Goal: Information Seeking & Learning: Learn about a topic

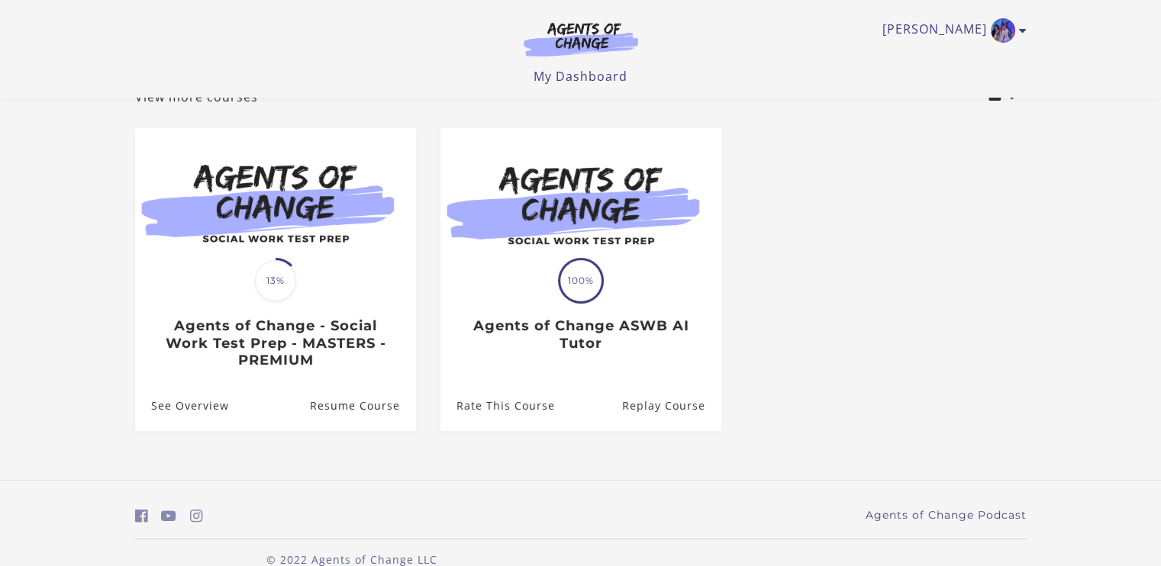
scroll to position [132, 0]
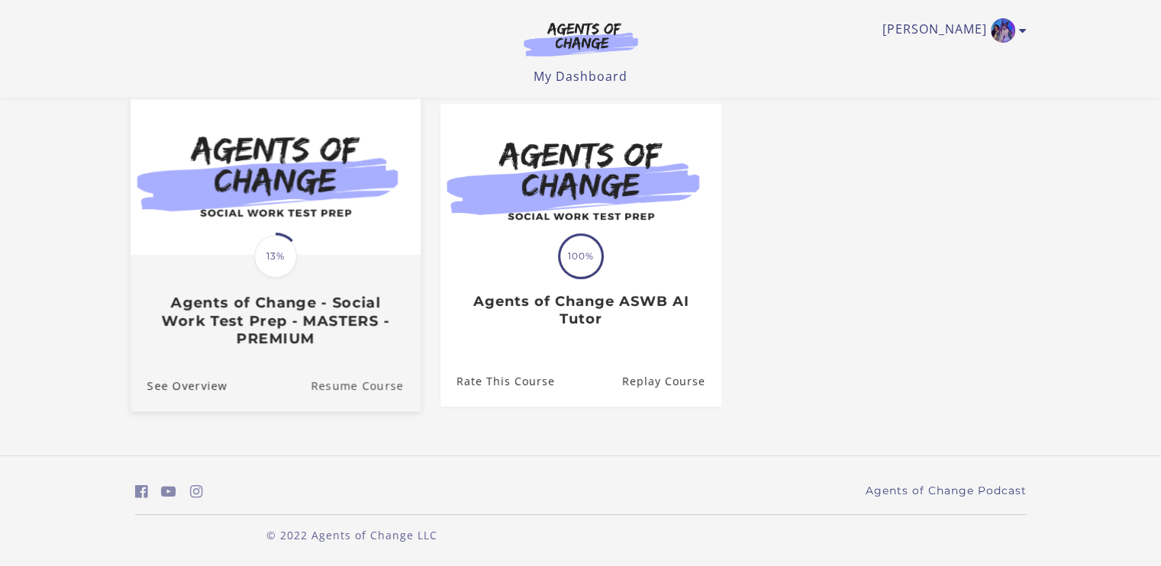
click at [345, 388] on link "Resume Course" at bounding box center [366, 385] width 110 height 51
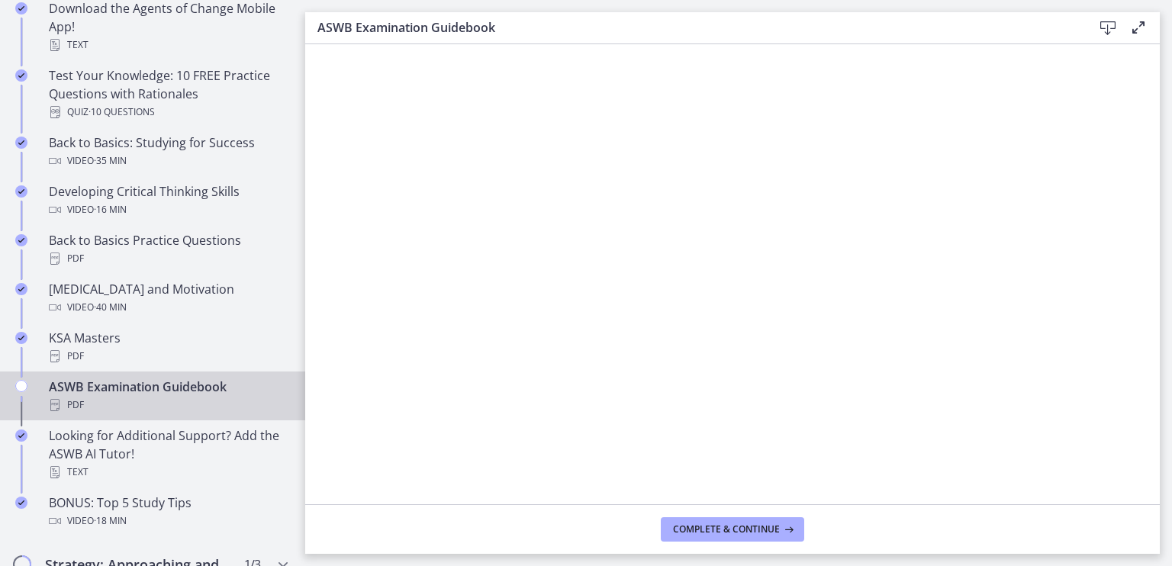
scroll to position [458, 0]
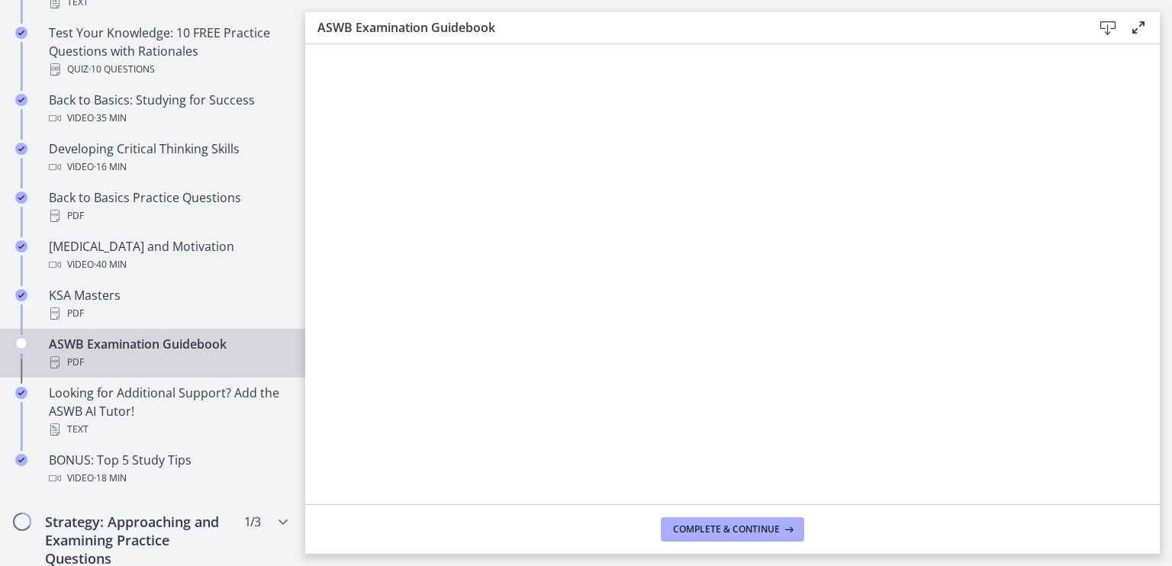
click at [21, 343] on icon "Chapters" at bounding box center [21, 343] width 12 height 12
click at [131, 339] on div "ASWB Examination Guidebook PDF" at bounding box center [168, 353] width 238 height 37
click at [674, 530] on span "Complete & continue" at bounding box center [726, 529] width 107 height 12
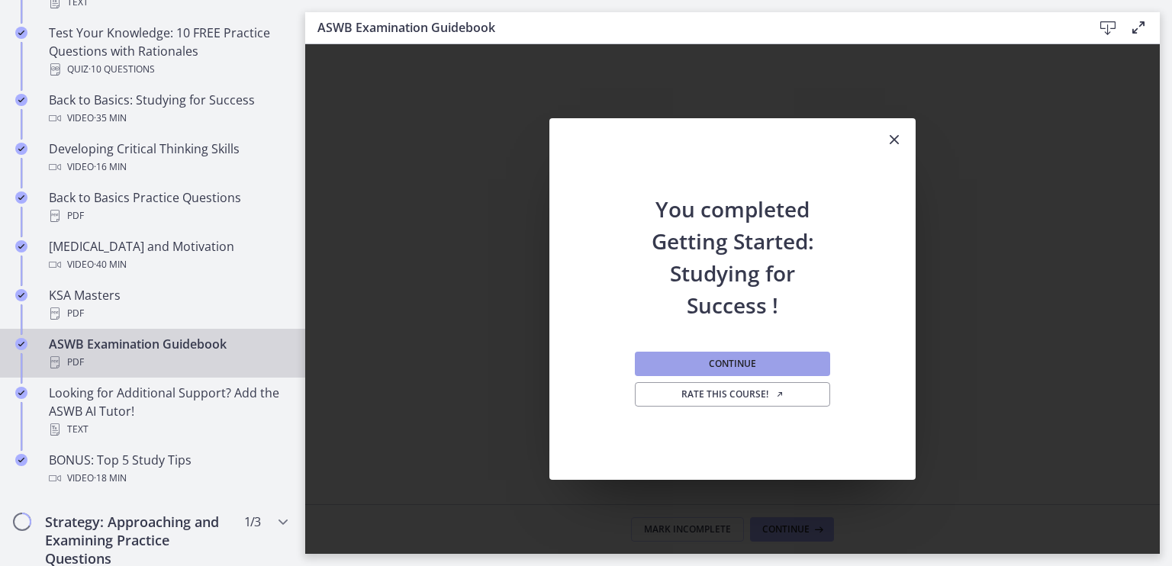
click at [725, 358] on span "Continue" at bounding box center [732, 364] width 47 height 12
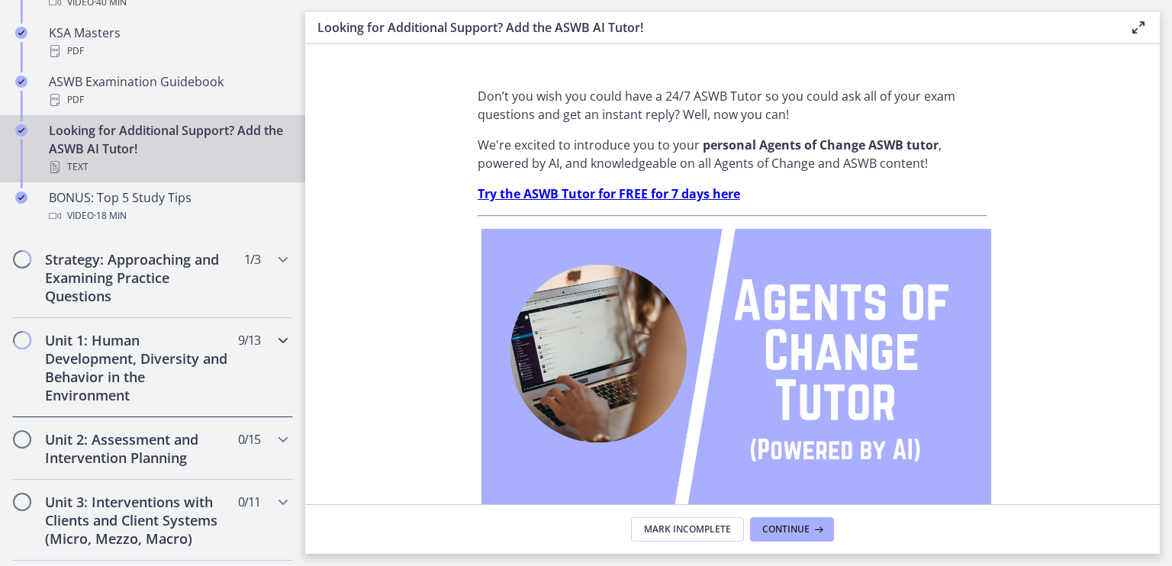
scroll to position [763, 0]
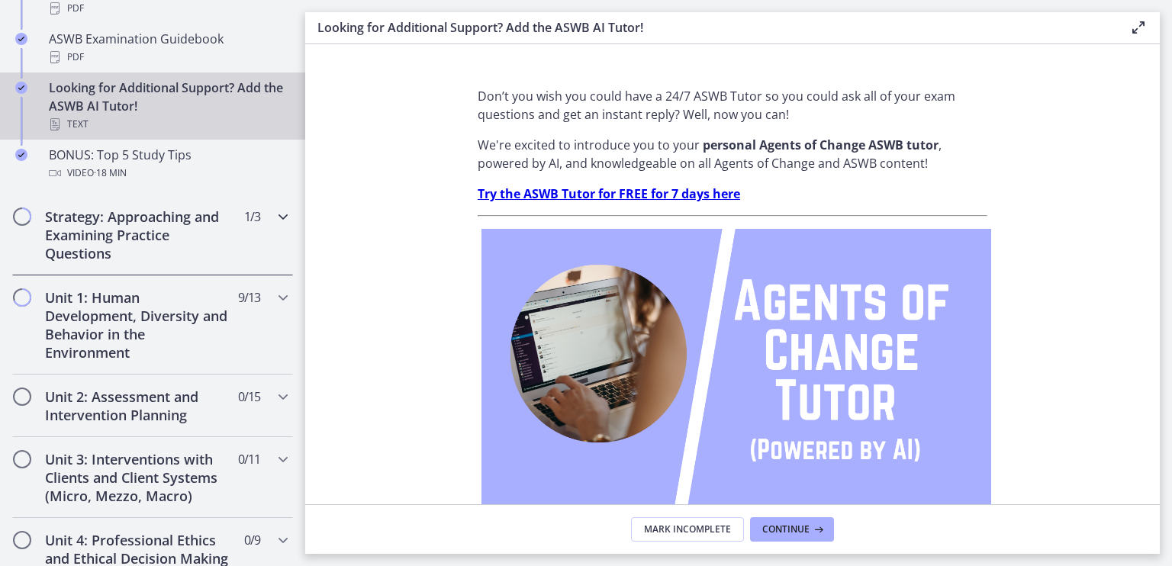
click at [89, 224] on h2 "Strategy: Approaching and Examining Practice Questions" at bounding box center [138, 235] width 186 height 55
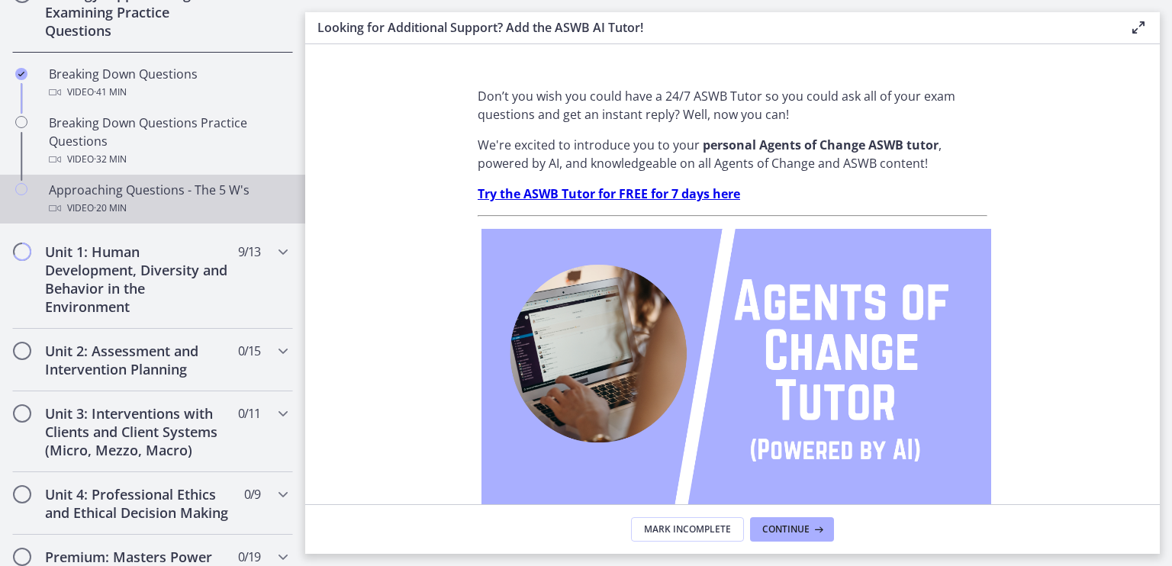
scroll to position [381, 0]
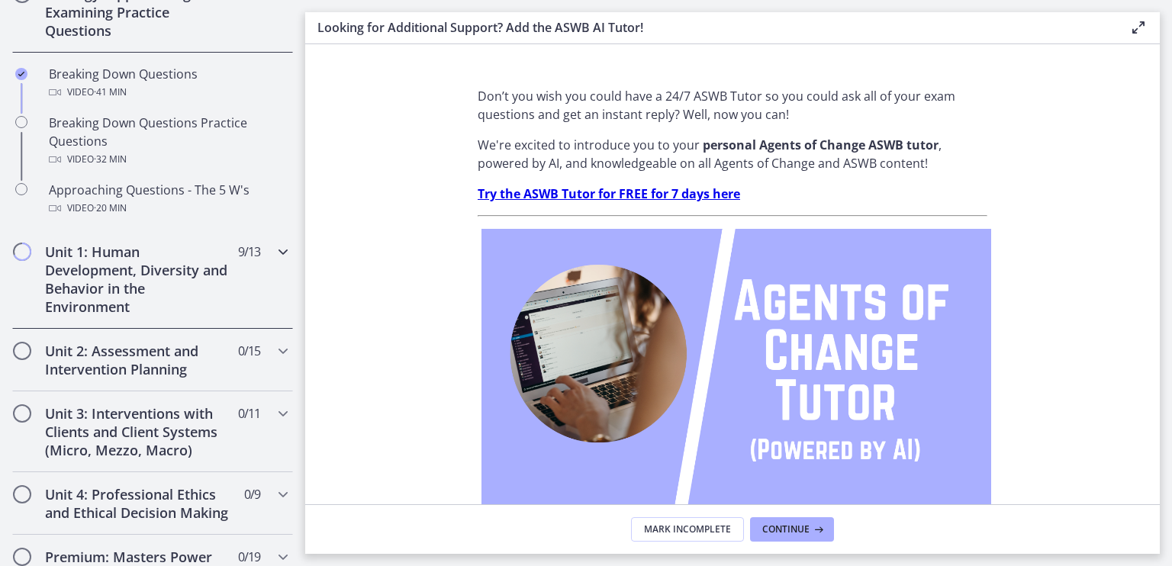
click at [86, 278] on h2 "Unit 1: Human Development, Diversity and Behavior in the Environment" at bounding box center [138, 279] width 186 height 73
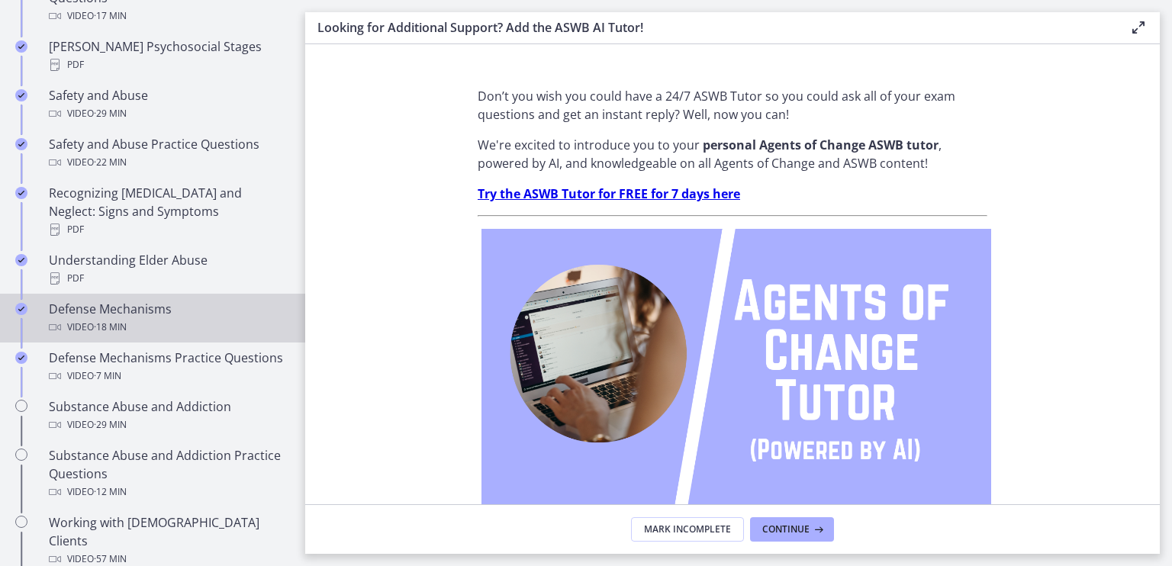
scroll to position [763, 0]
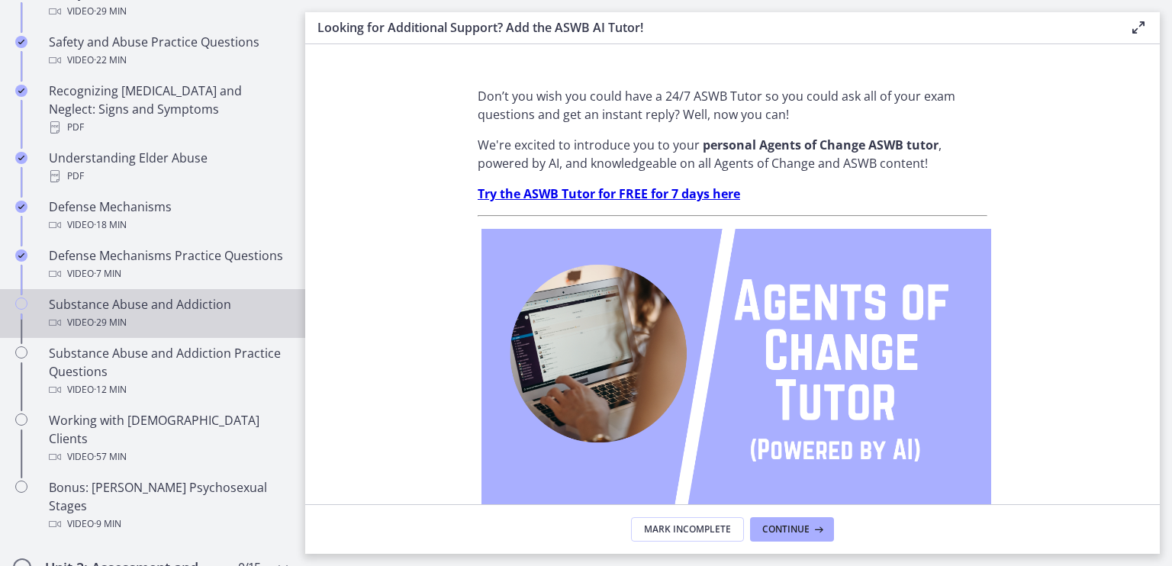
click at [123, 317] on span "· 29 min" at bounding box center [110, 323] width 33 height 18
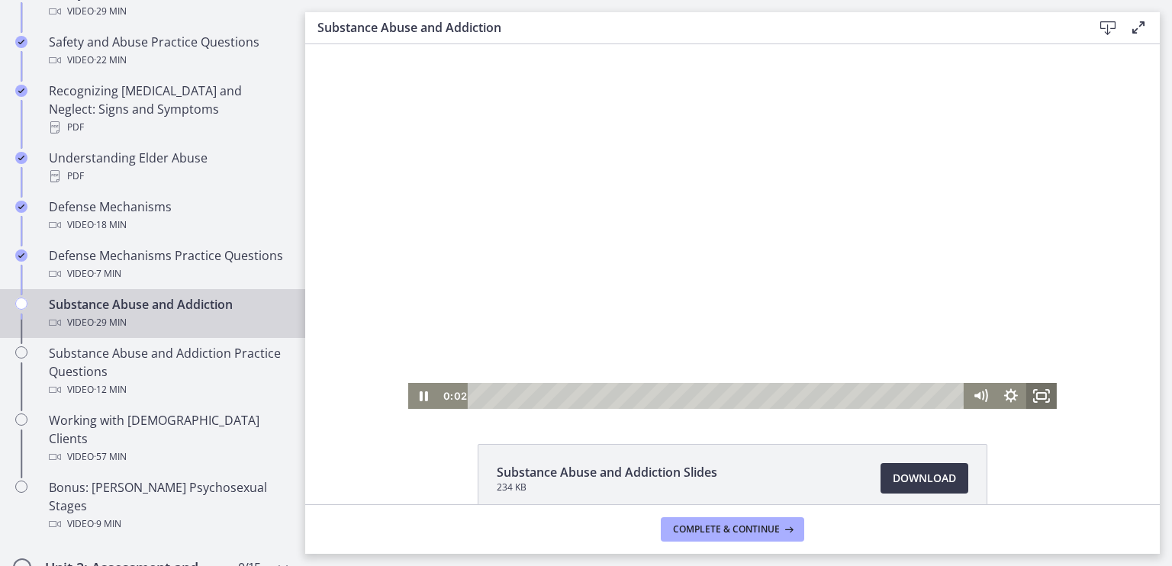
click at [1033, 395] on icon "Fullscreen" at bounding box center [1041, 396] width 31 height 26
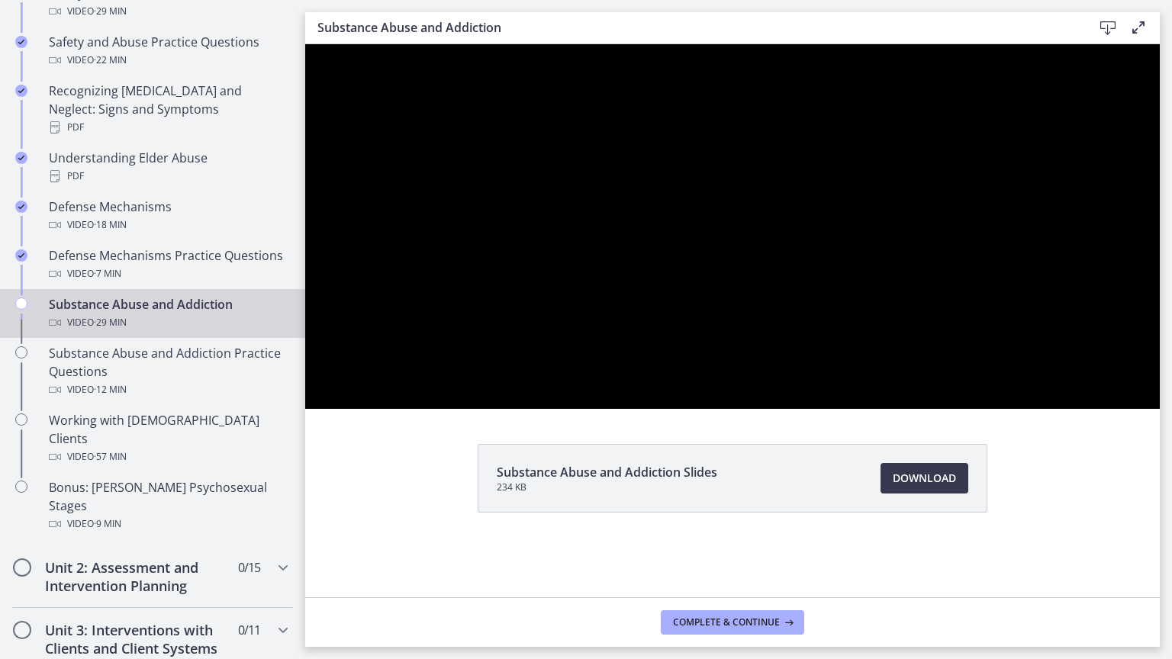
click at [813, 402] on div at bounding box center [732, 226] width 855 height 365
click at [873, 409] on div at bounding box center [732, 226] width 855 height 365
click at [430, 367] on div at bounding box center [732, 226] width 855 height 365
click at [820, 387] on div at bounding box center [732, 226] width 855 height 365
click at [797, 365] on div at bounding box center [732, 226] width 855 height 365
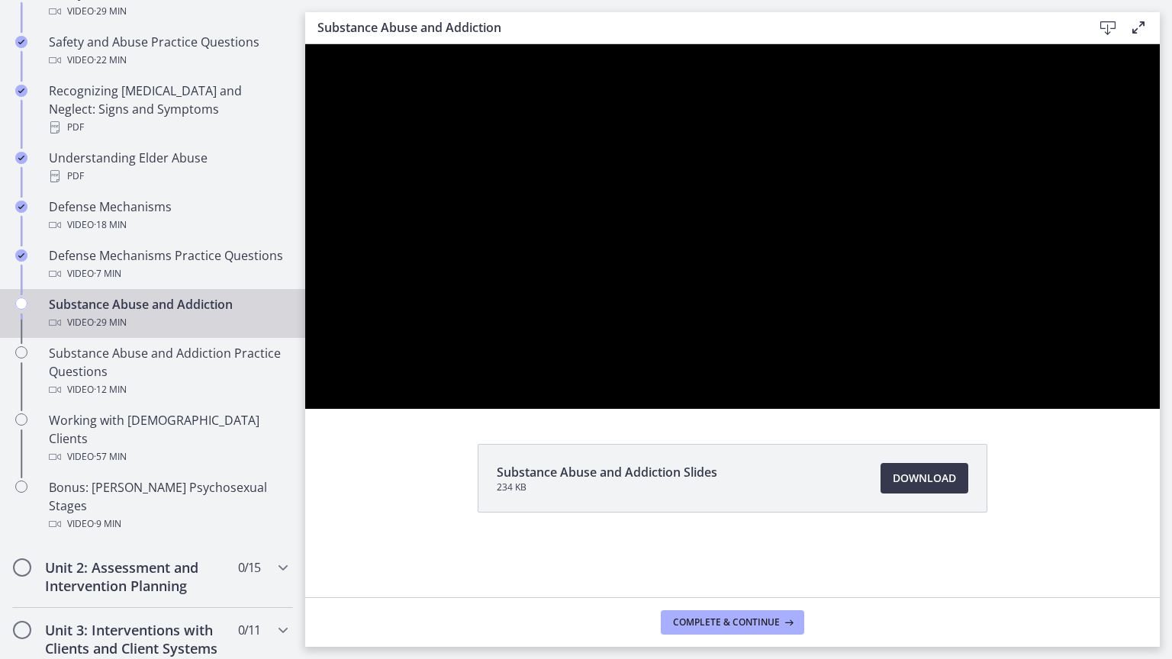
click at [842, 382] on div at bounding box center [732, 226] width 855 height 365
click at [794, 369] on div at bounding box center [732, 226] width 855 height 365
click at [832, 409] on div at bounding box center [732, 226] width 855 height 365
click at [842, 328] on div at bounding box center [732, 226] width 855 height 365
click at [897, 409] on div at bounding box center [732, 226] width 855 height 365
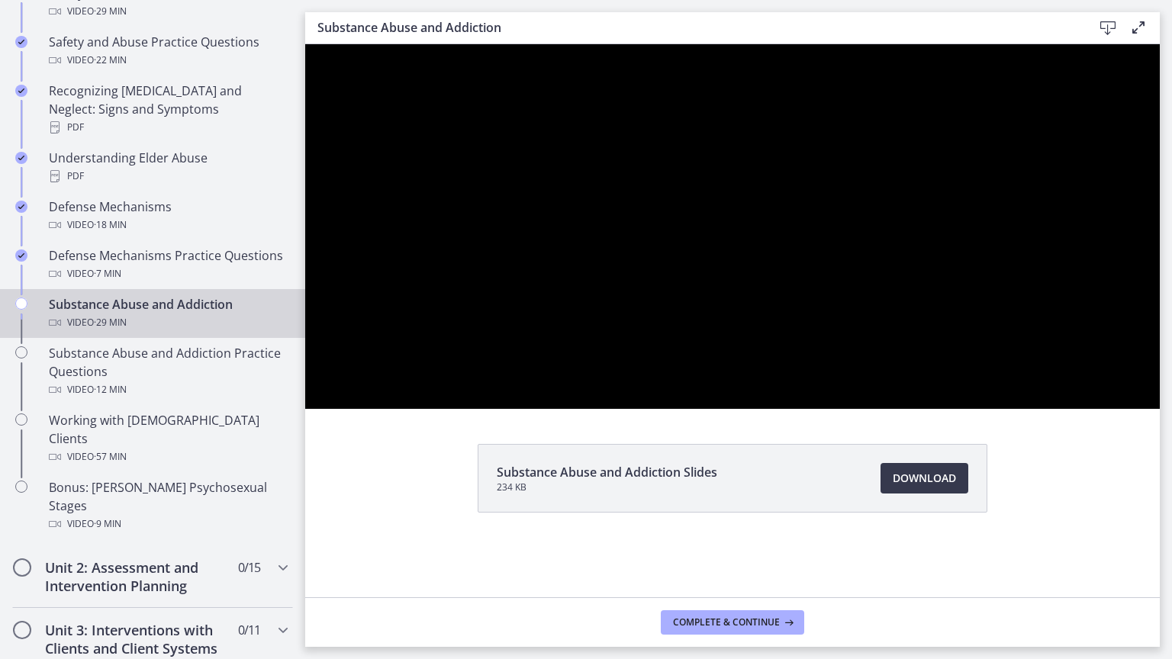
click at [888, 369] on div at bounding box center [732, 226] width 855 height 365
click at [880, 409] on div at bounding box center [732, 226] width 855 height 365
click at [818, 322] on div at bounding box center [732, 226] width 855 height 365
click at [892, 409] on div at bounding box center [732, 226] width 855 height 365
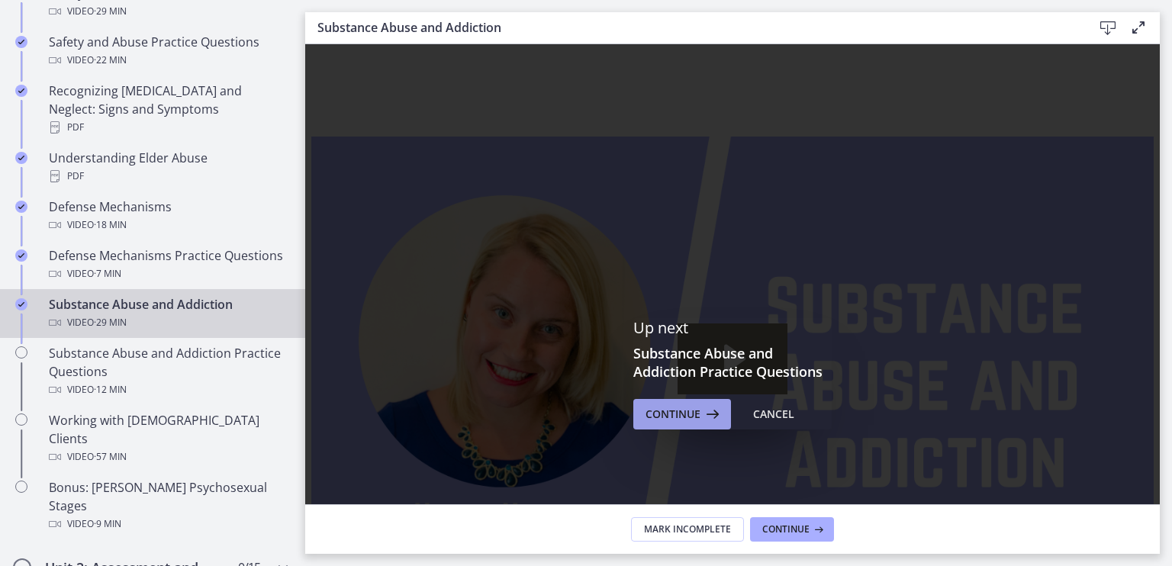
click at [681, 422] on span "Continue" at bounding box center [672, 414] width 55 height 18
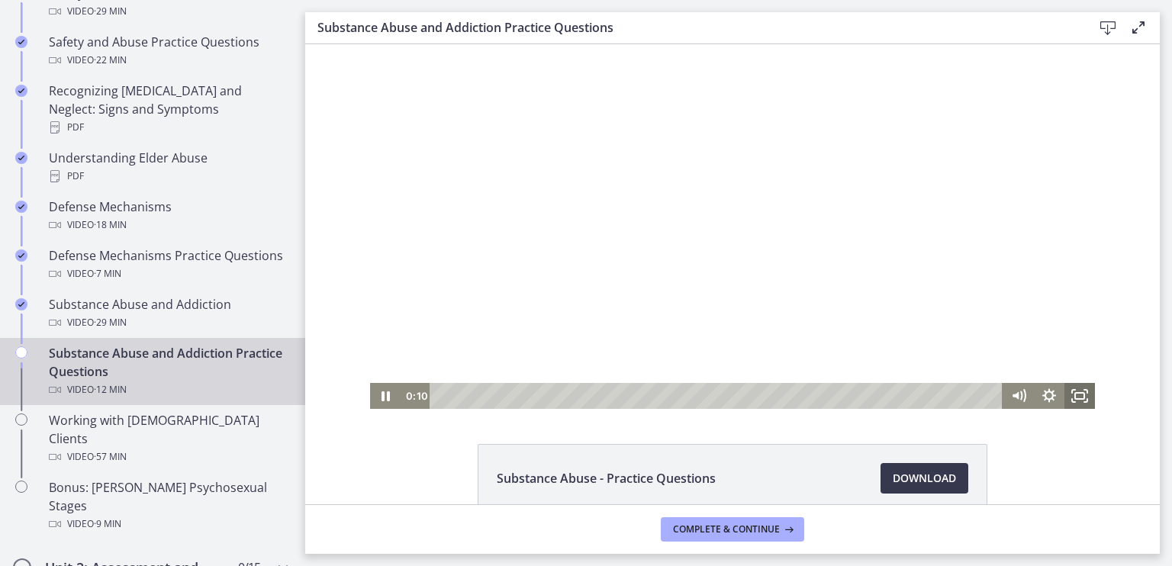
click at [1075, 393] on rect "Fullscreen" at bounding box center [1079, 396] width 9 height 6
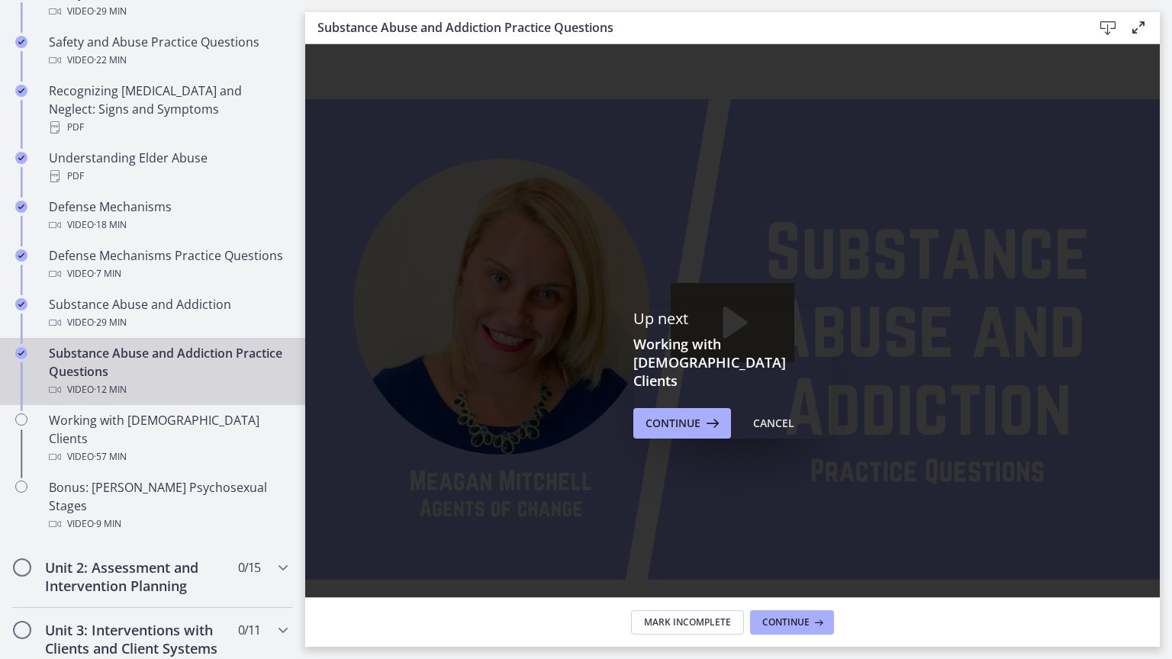
click at [748, 338] on icon "Play Video: cbe21fpt4o1cl02sibo0.mp4" at bounding box center [735, 322] width 24 height 32
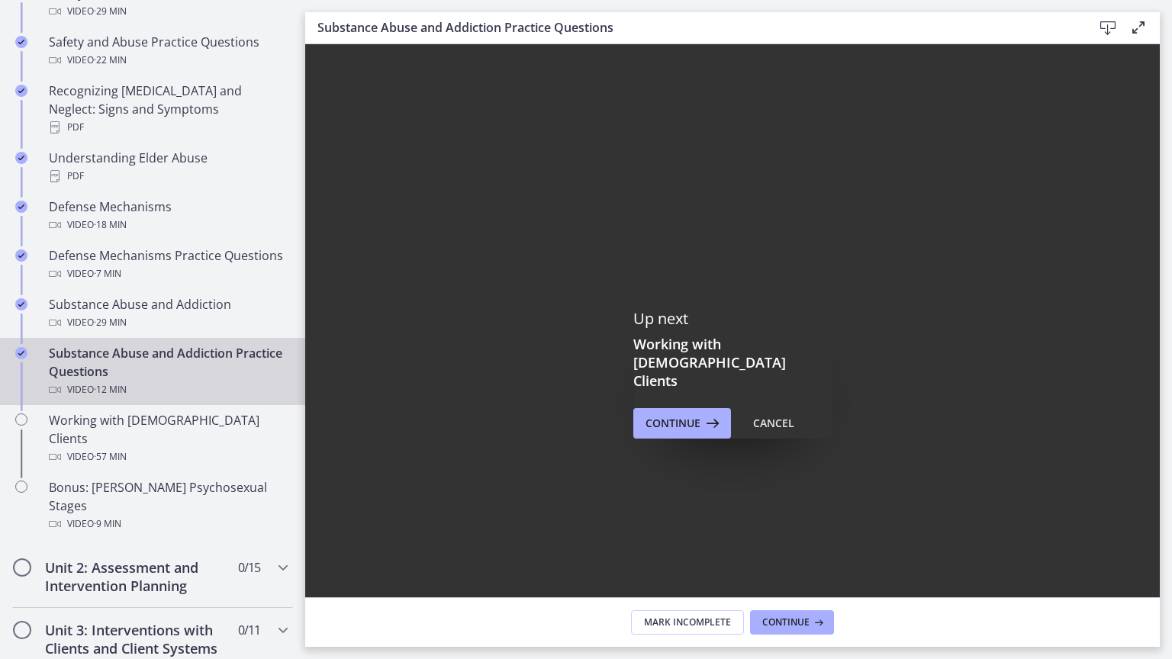
click at [1160, 460] on div at bounding box center [732, 339] width 855 height 590
click at [1031, 565] on div "11:33" at bounding box center [714, 617] width 633 height 34
drag, startPoint x: 1427, startPoint y: 485, endPoint x: 1455, endPoint y: 578, distance: 97.3
click at [1160, 565] on div at bounding box center [732, 339] width 855 height 590
click at [889, 374] on div at bounding box center [732, 339] width 855 height 590
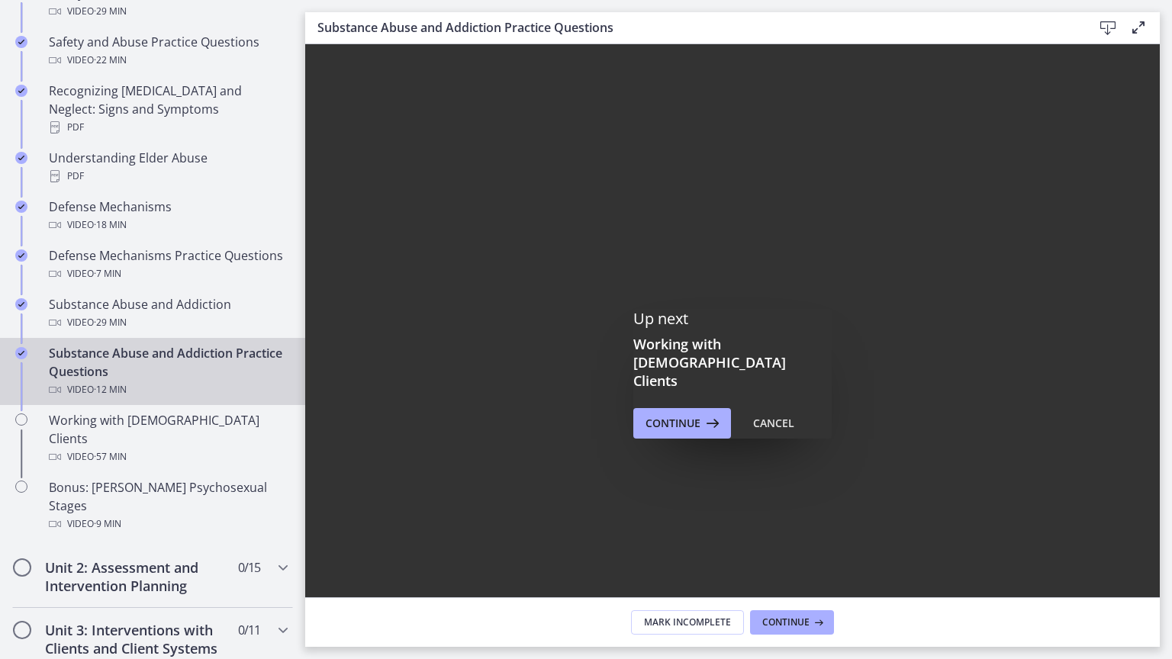
click at [330, 565] on icon "Pause" at bounding box center [325, 617] width 11 height 13
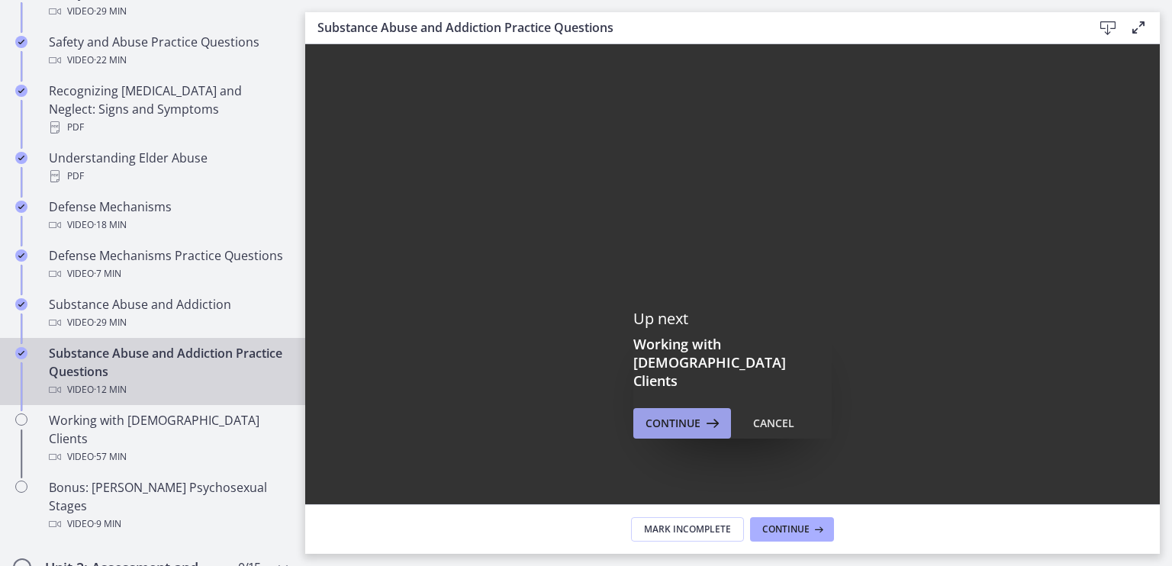
click at [674, 414] on span "Continue" at bounding box center [672, 423] width 55 height 18
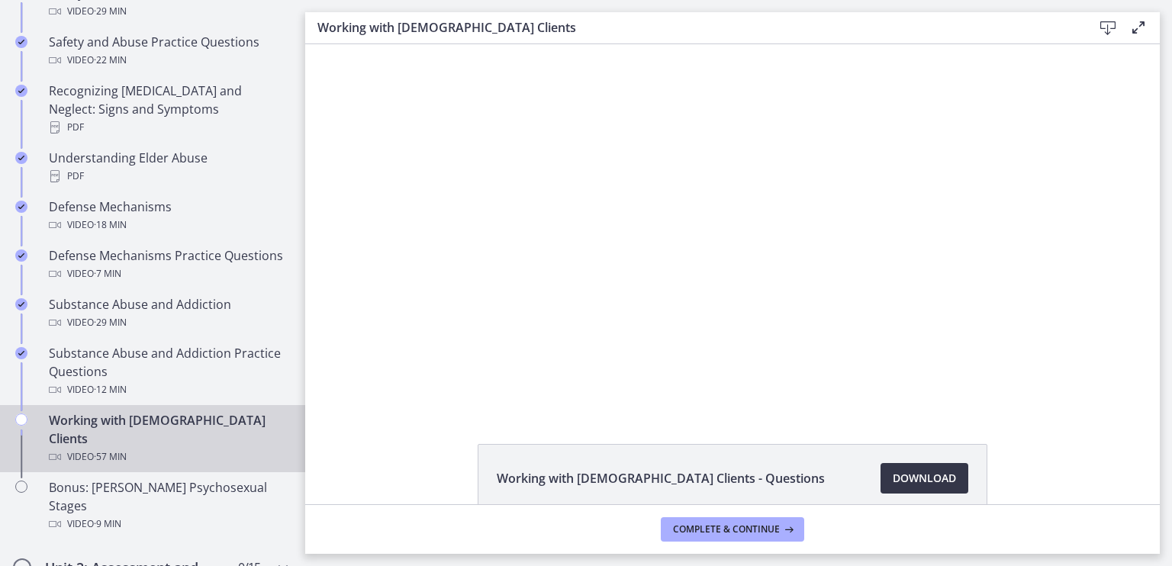
click at [906, 471] on span "Download Opens in a new window" at bounding box center [924, 478] width 63 height 18
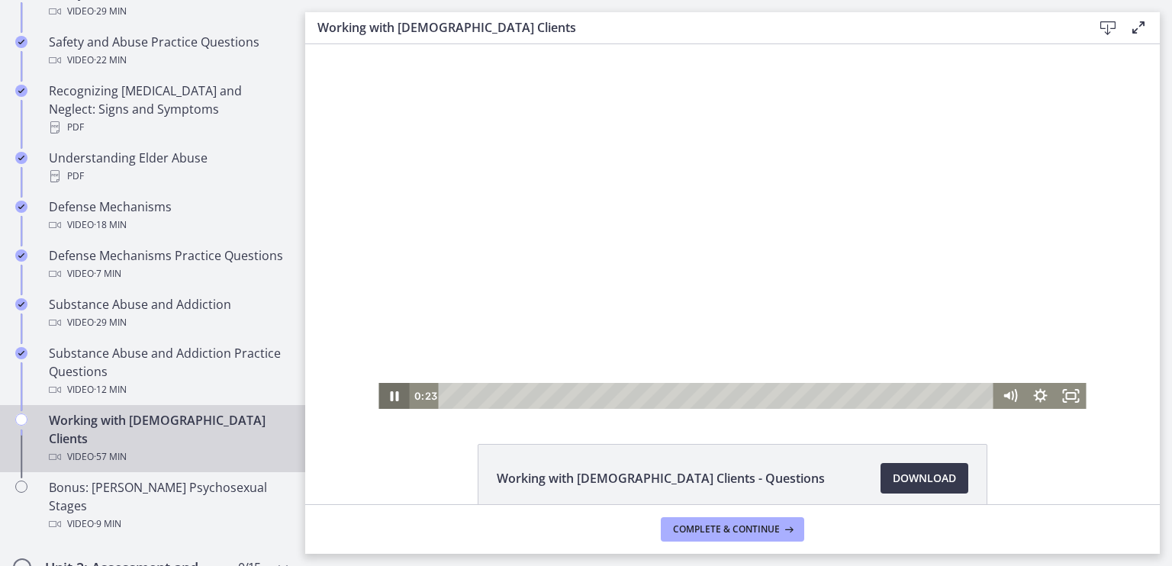
click at [390, 400] on icon "Pause" at bounding box center [394, 396] width 8 height 10
click at [394, 394] on icon "Play Video" at bounding box center [395, 396] width 31 height 26
drag, startPoint x: 1074, startPoint y: 401, endPoint x: 1380, endPoint y: 502, distance: 321.6
click at [1074, 401] on icon "Fullscreen" at bounding box center [1070, 396] width 31 height 26
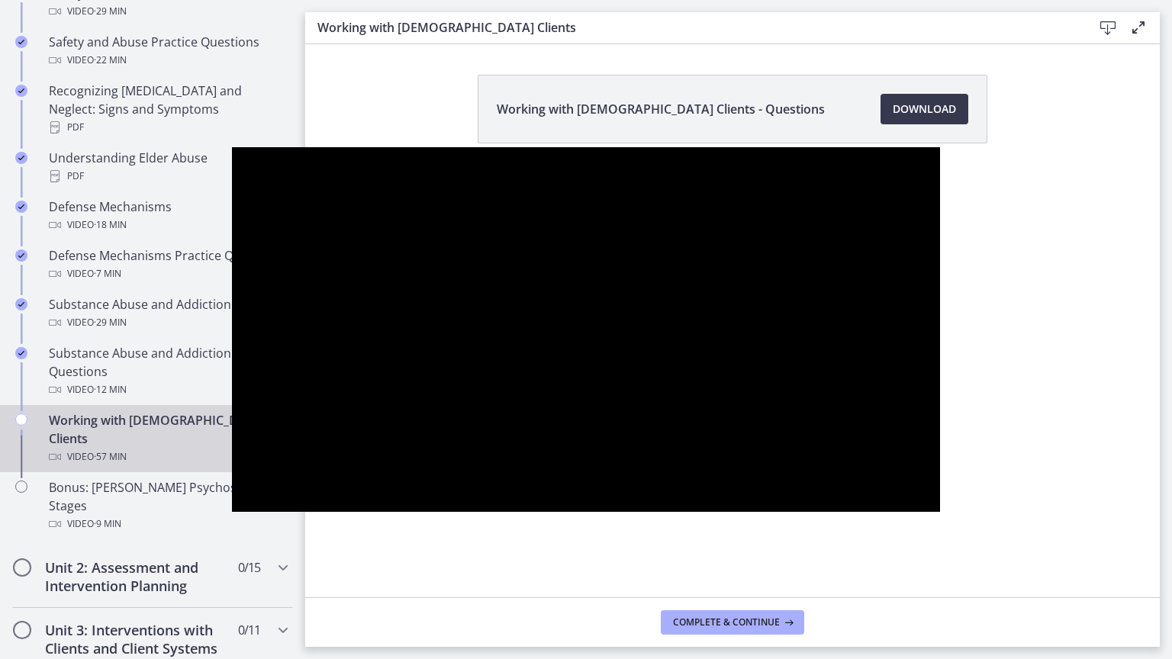
click at [939, 147] on div at bounding box center [585, 329] width 707 height 365
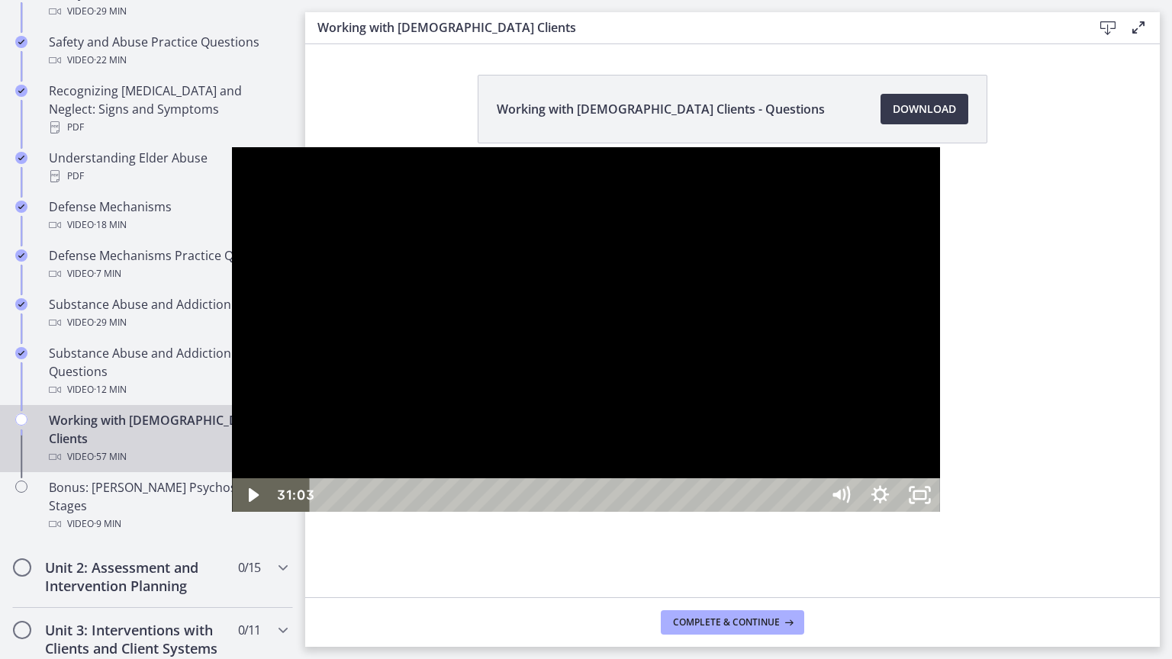
click at [486, 324] on div at bounding box center [585, 329] width 707 height 365
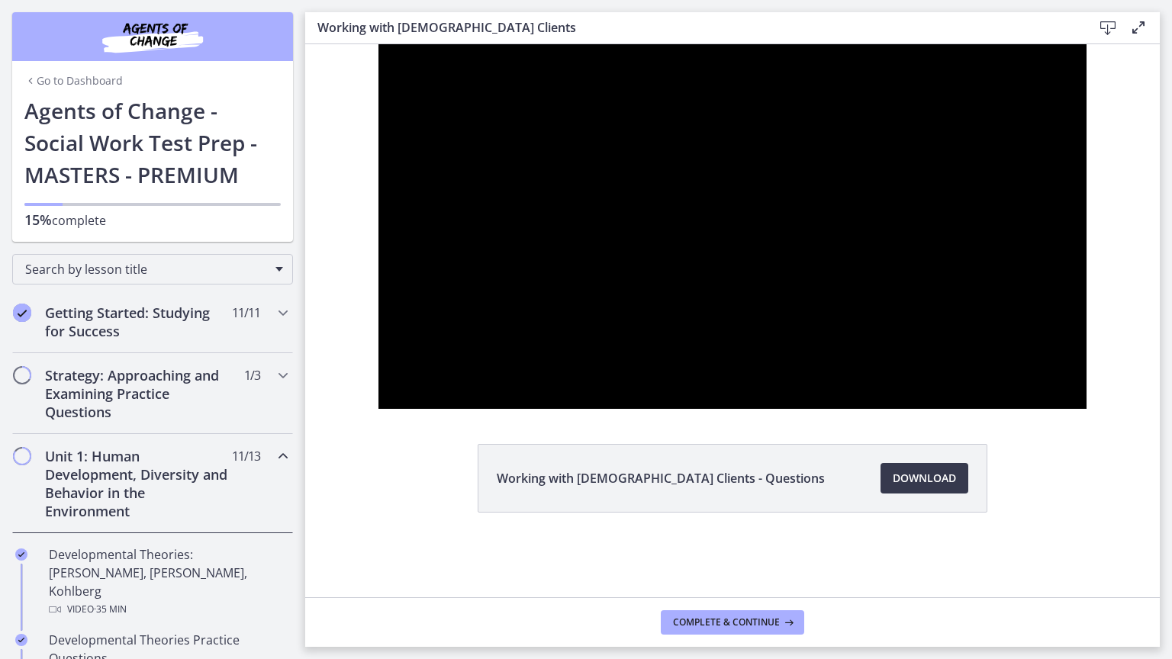
scroll to position [763, 0]
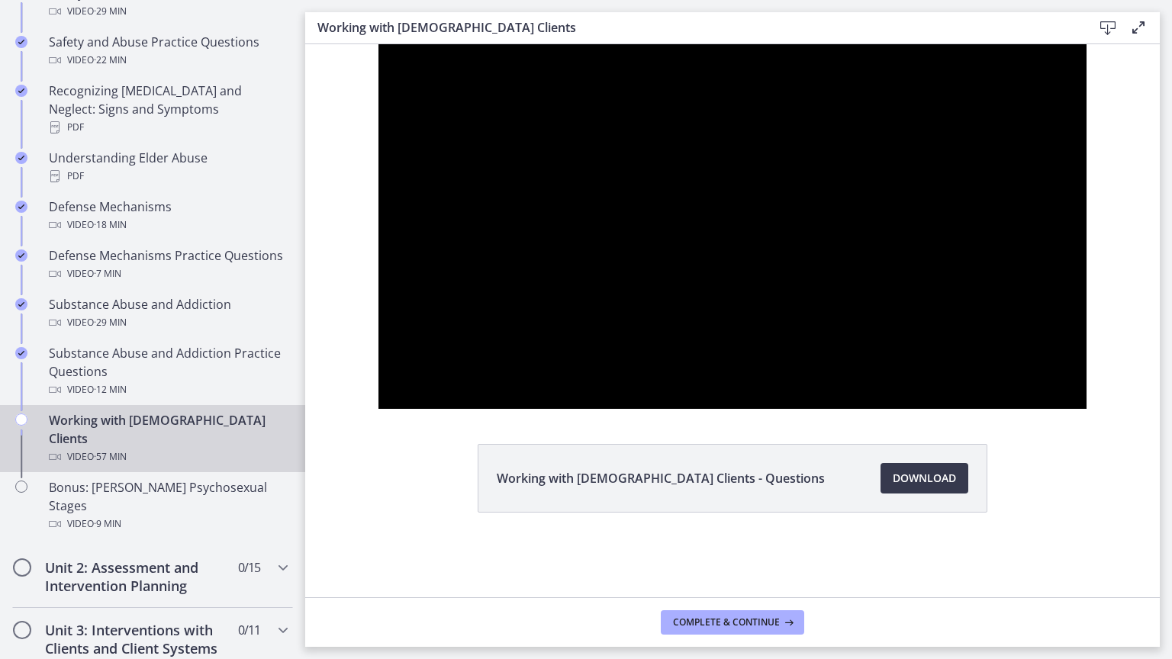
click at [831, 318] on div at bounding box center [731, 226] width 707 height 365
